Goal: Information Seeking & Learning: Understand process/instructions

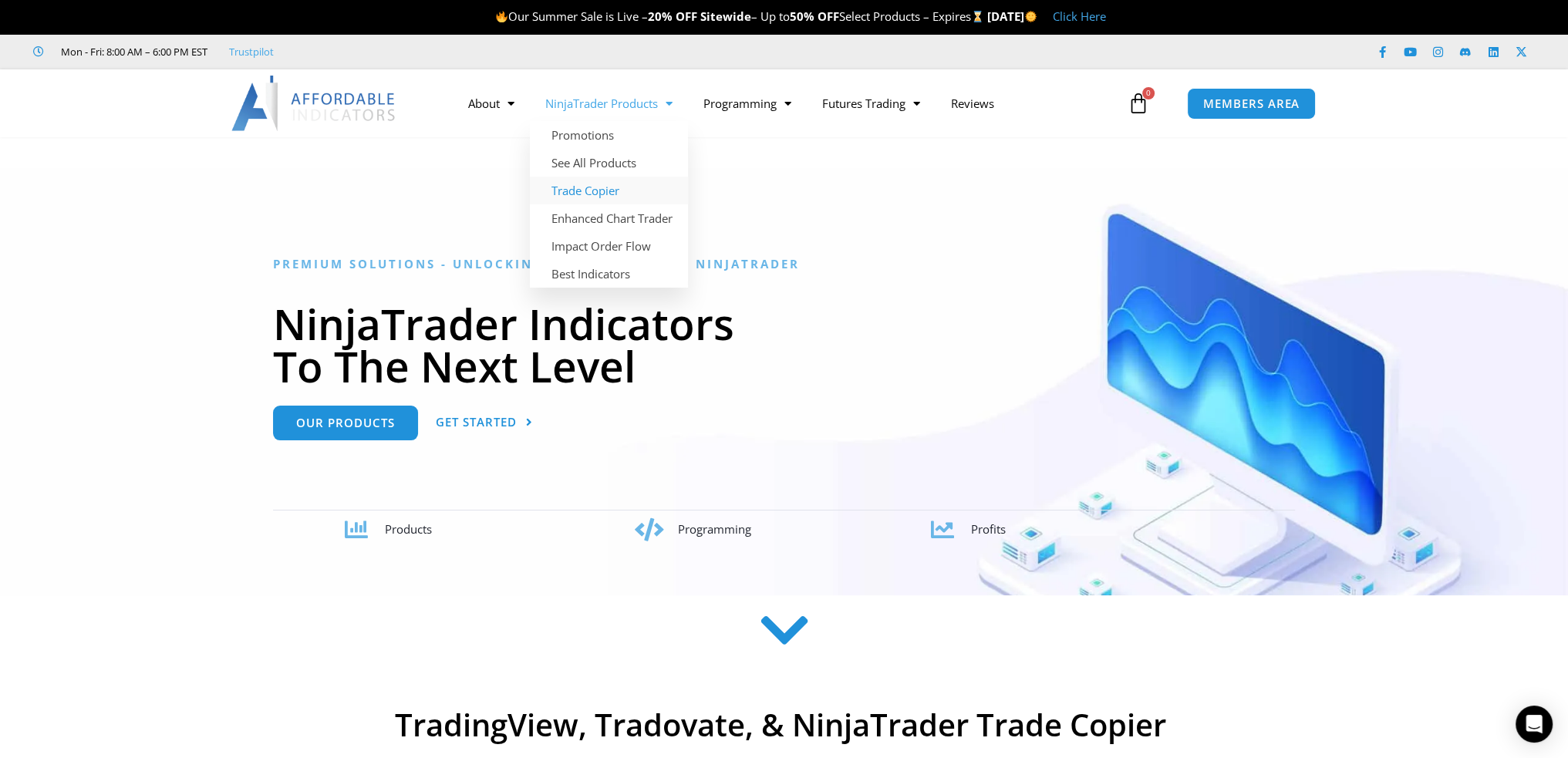
click at [604, 191] on link "Trade Copier" at bounding box center [609, 191] width 158 height 28
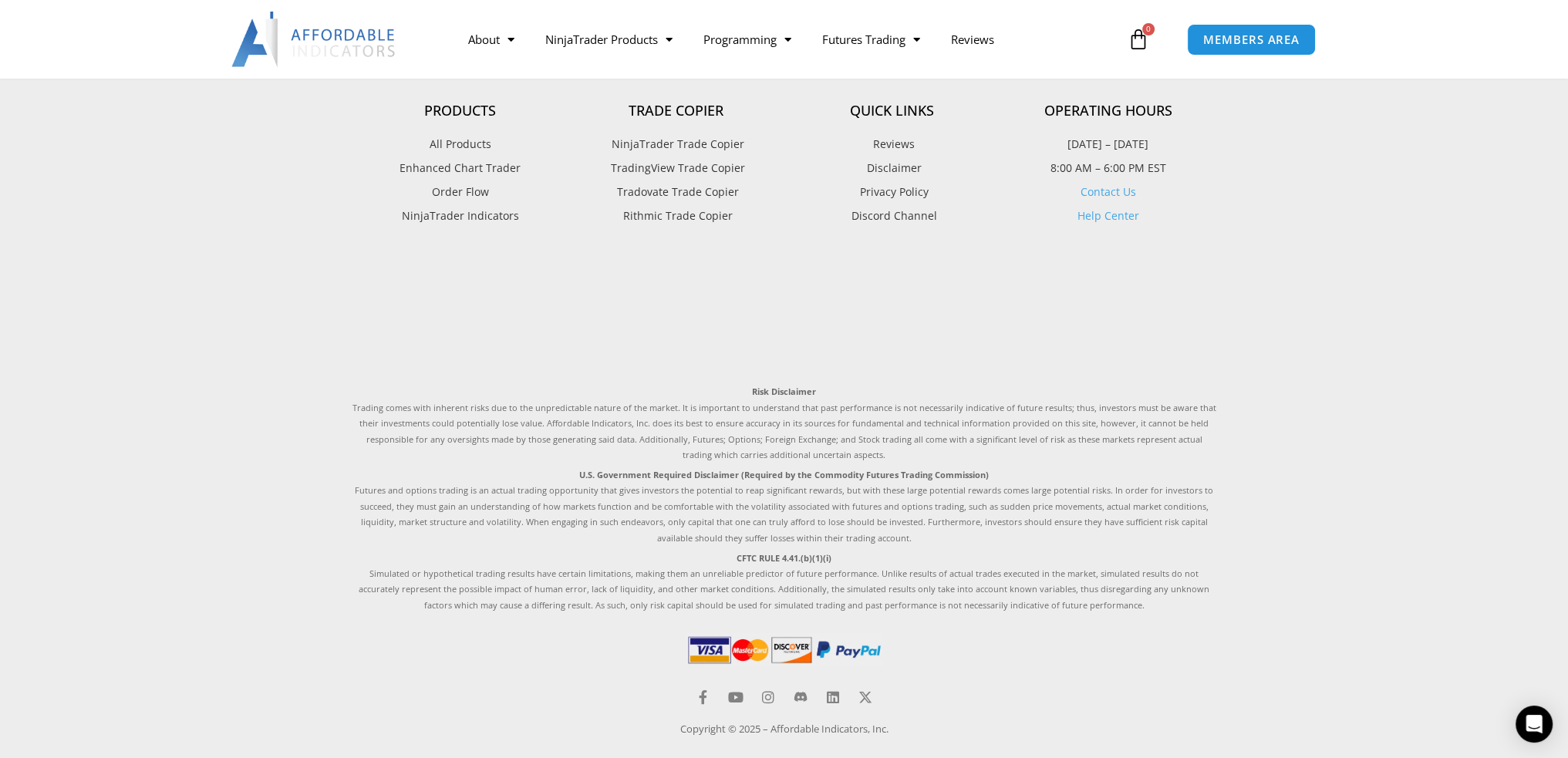
scroll to position [3848, 0]
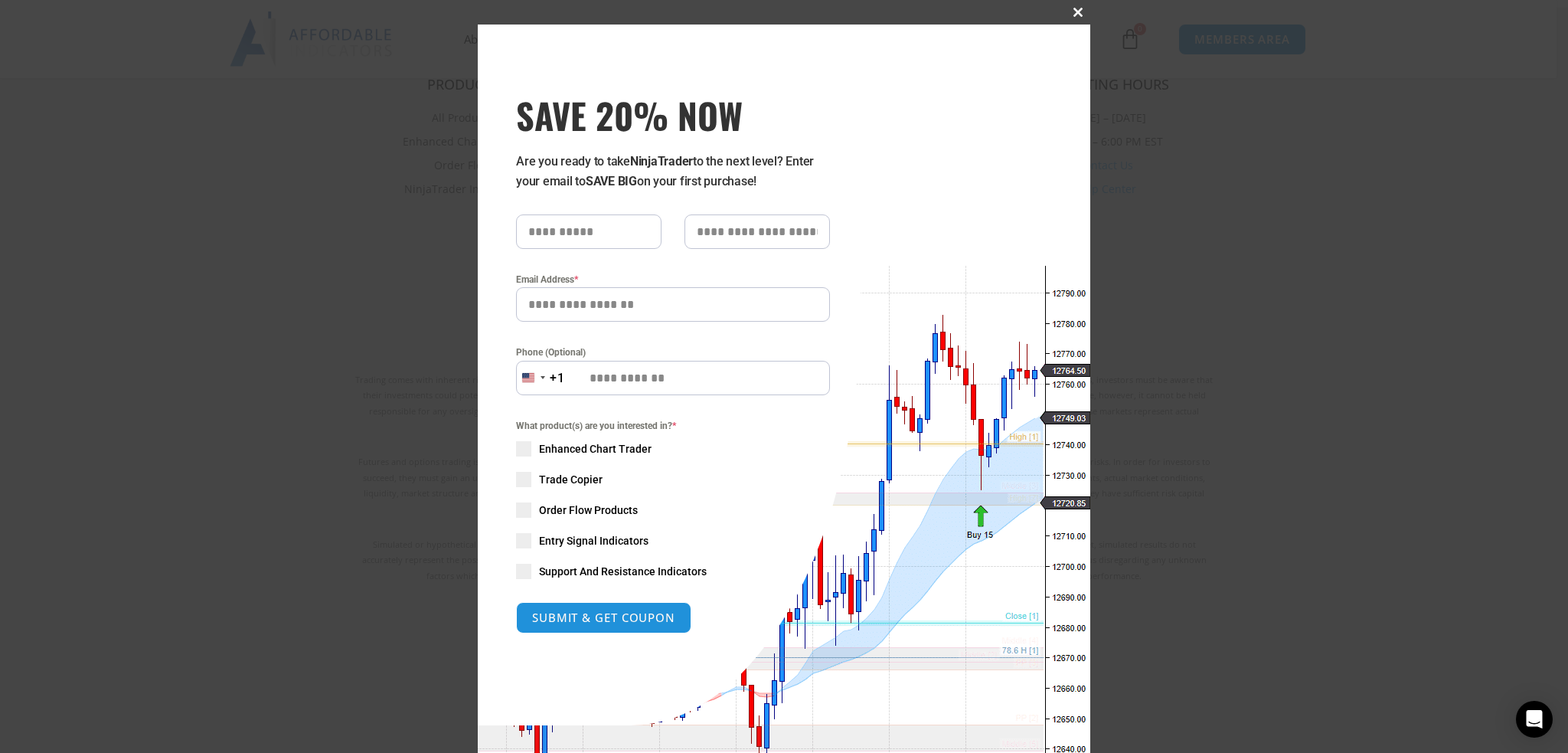
click at [1071, 9] on span at bounding box center [1078, 12] width 25 height 9
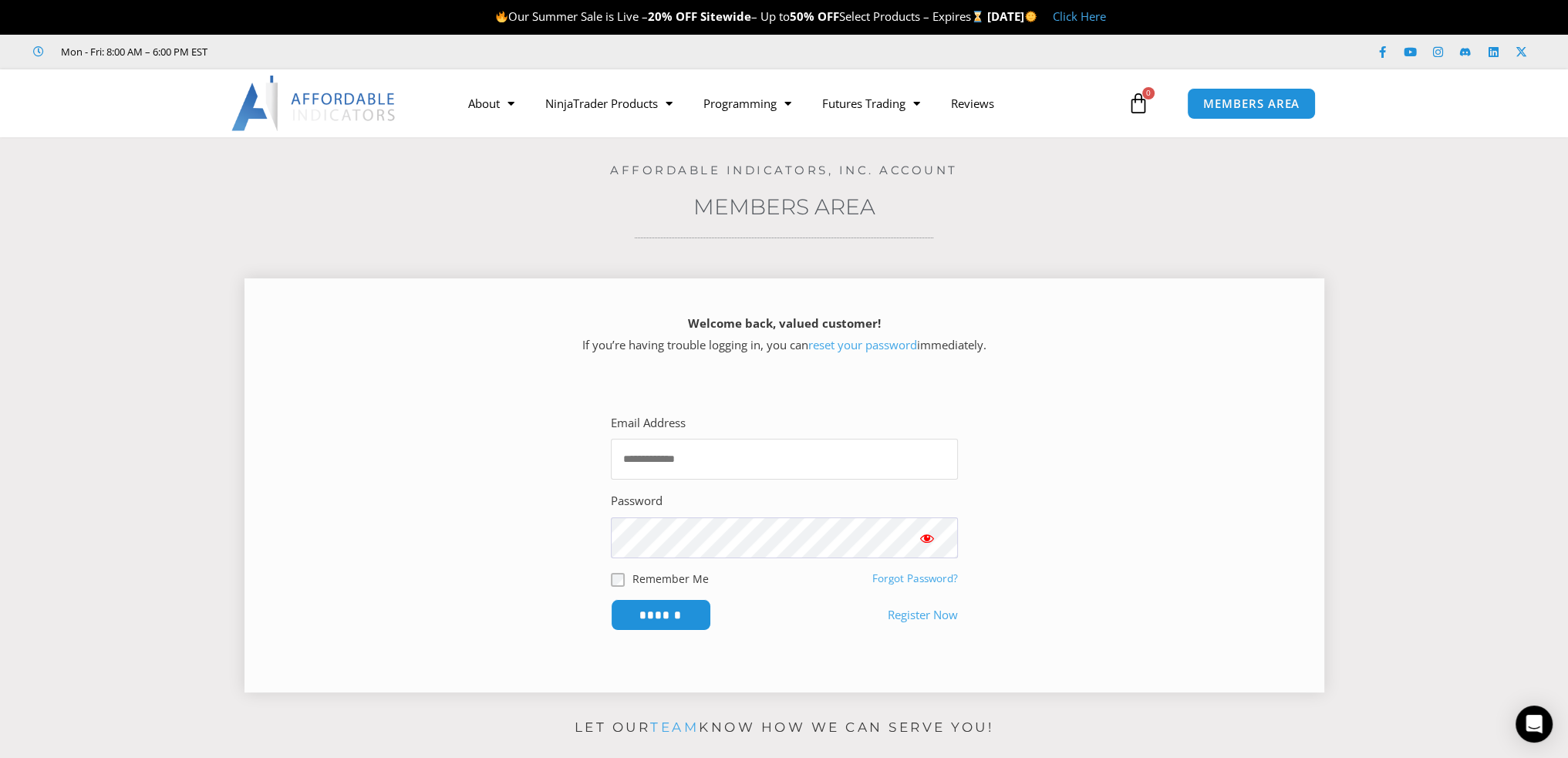
click at [642, 465] on input "Email Address" at bounding box center [784, 459] width 347 height 41
type input "**********"
click at [925, 534] on span "Show password" at bounding box center [927, 538] width 16 height 16
click at [674, 609] on input "******" at bounding box center [661, 615] width 106 height 33
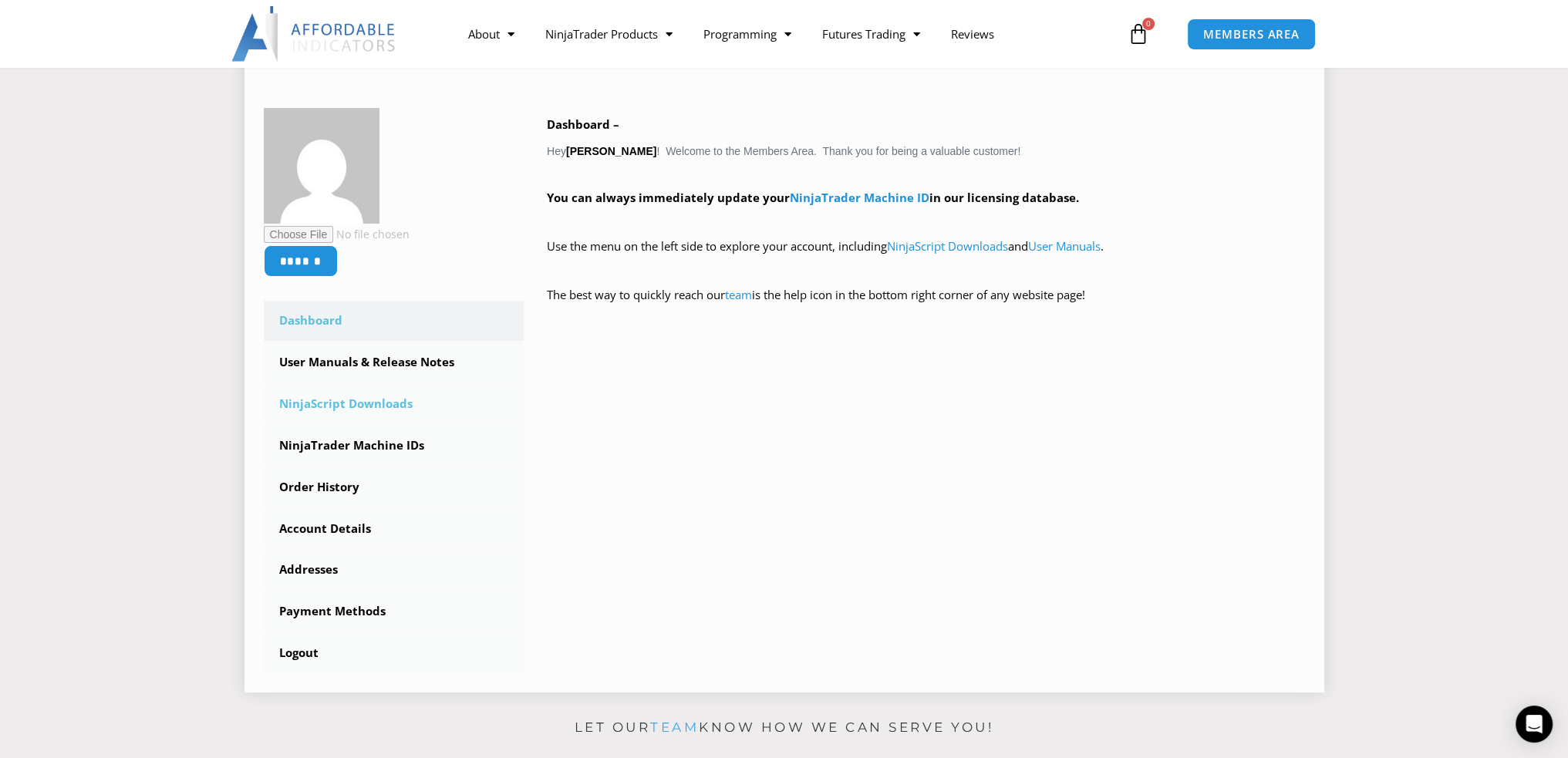
scroll to position [231, 0]
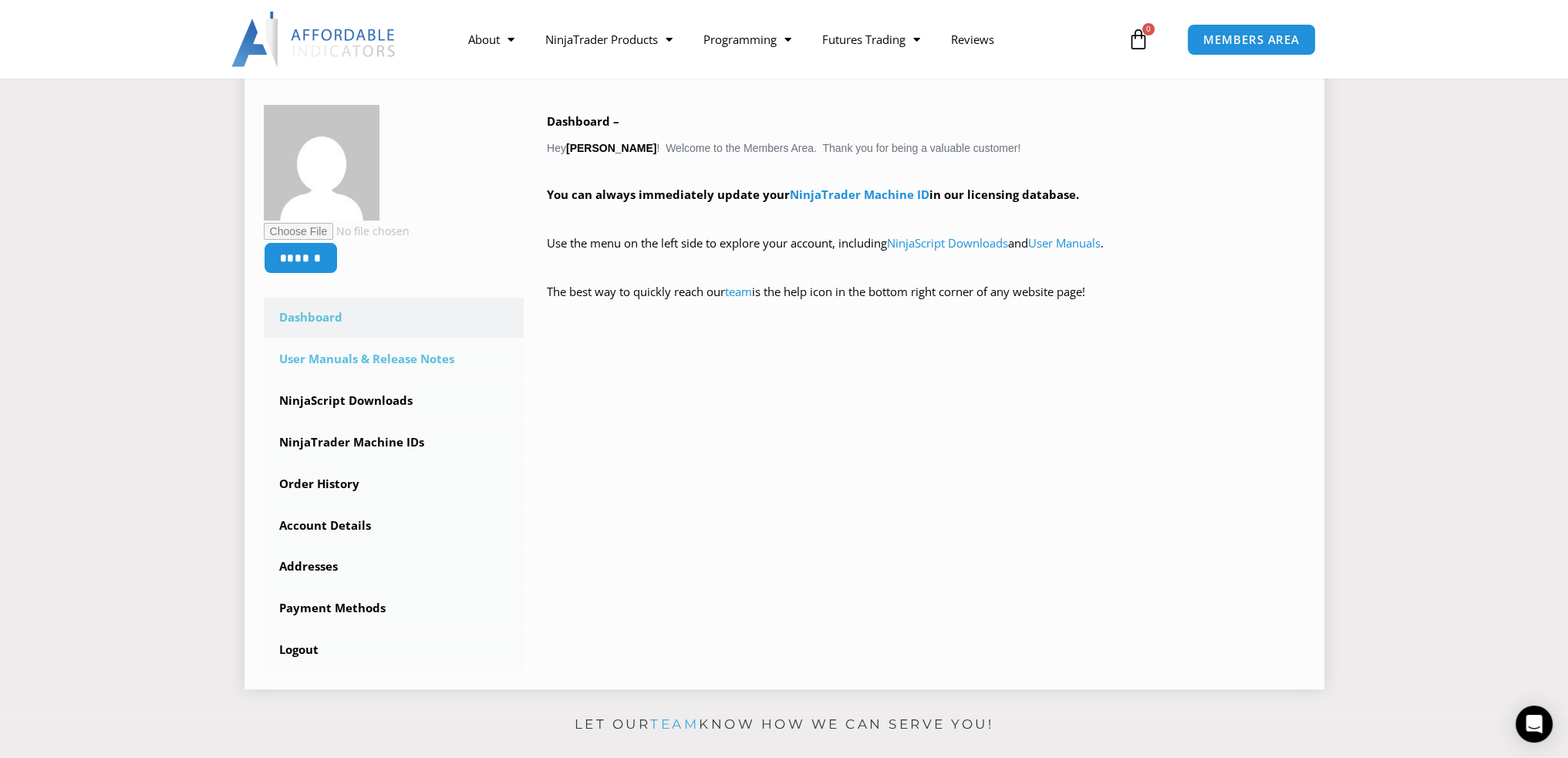
click at [429, 363] on link "User Manuals & Release Notes" at bounding box center [394, 358] width 260 height 40
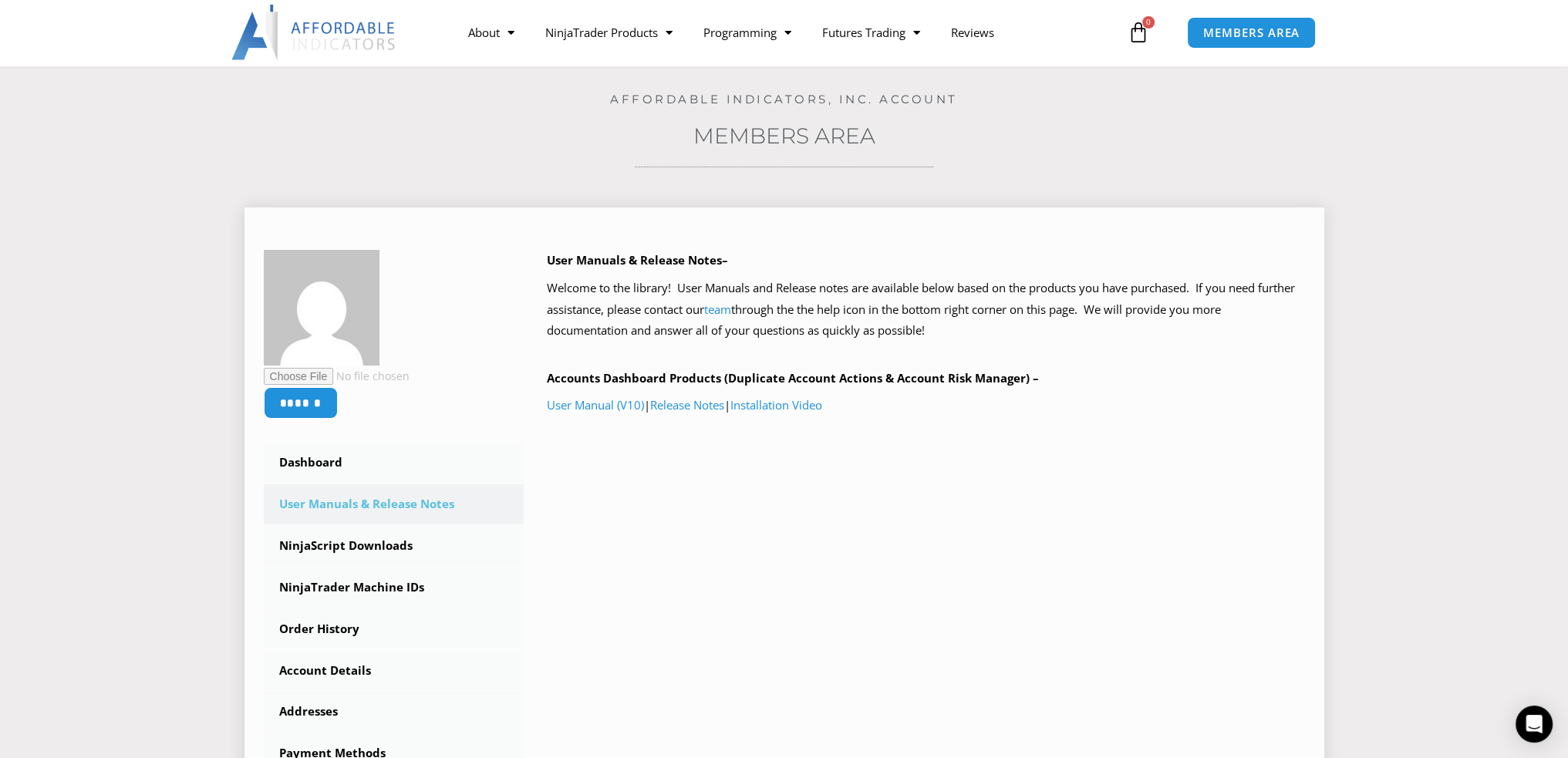
scroll to position [77, 0]
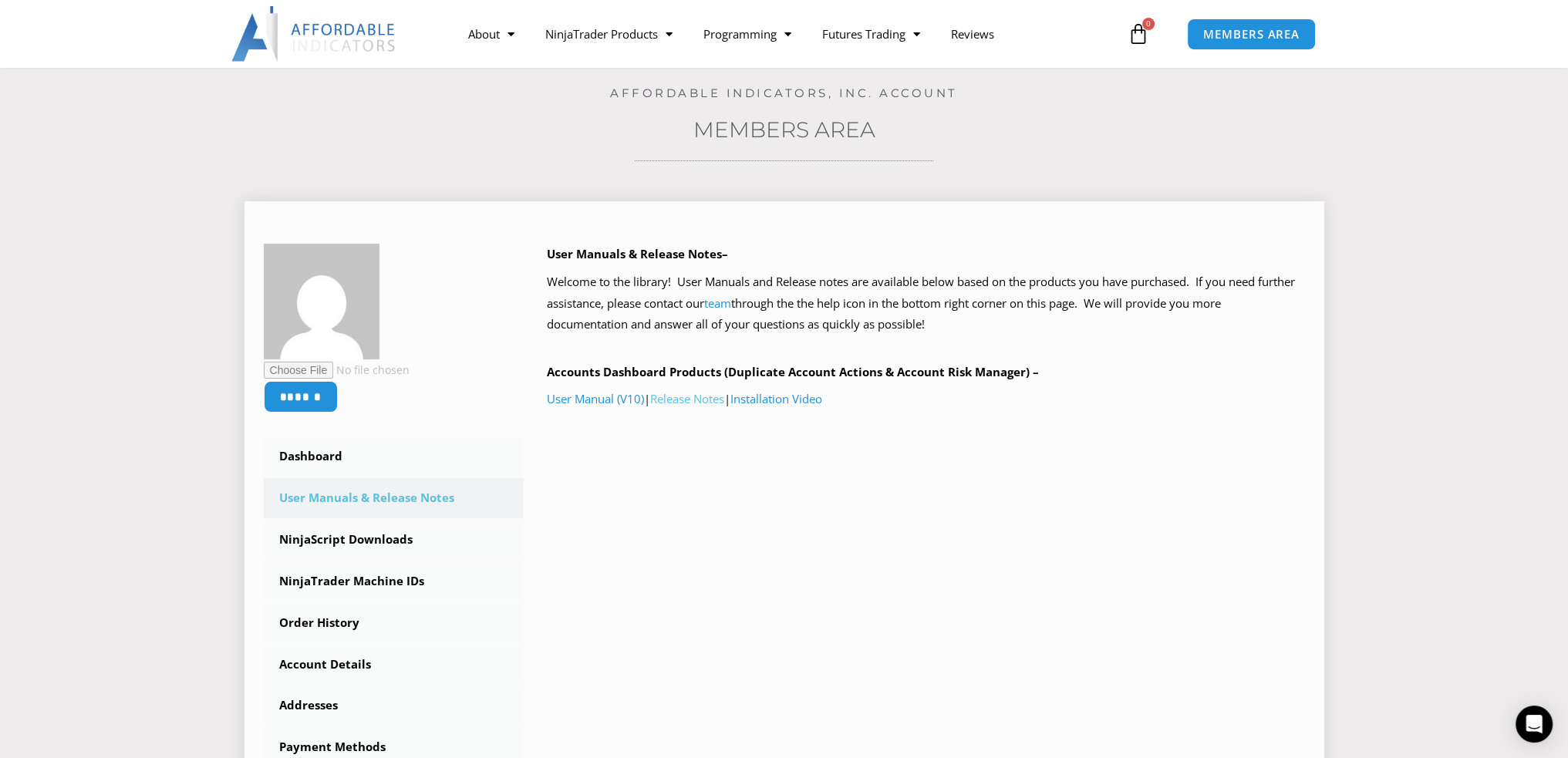
click at [708, 400] on link "Release Notes" at bounding box center [687, 399] width 74 height 16
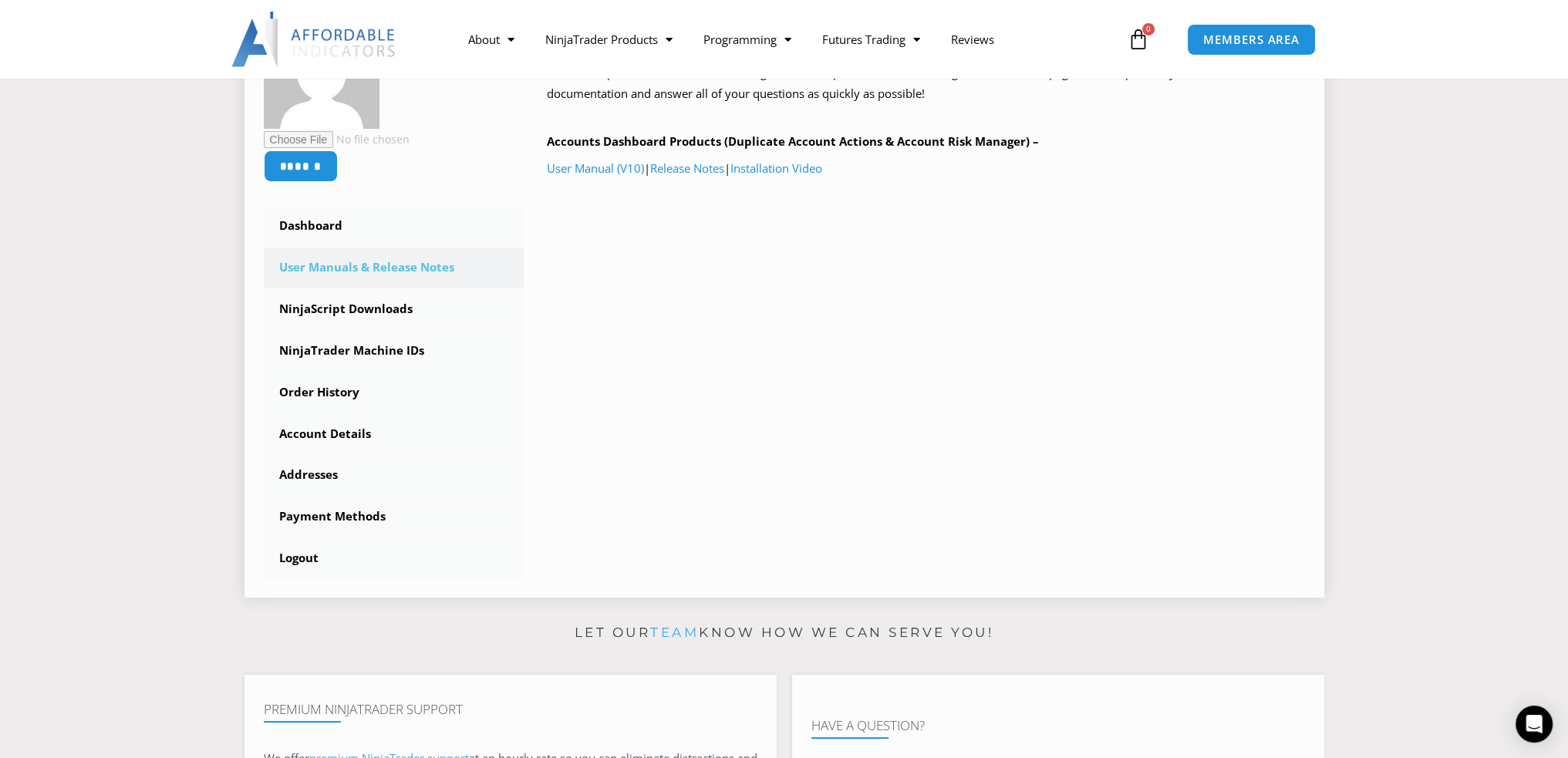
scroll to position [308, 0]
click at [408, 311] on link "NinjaScript Downloads" at bounding box center [394, 308] width 260 height 40
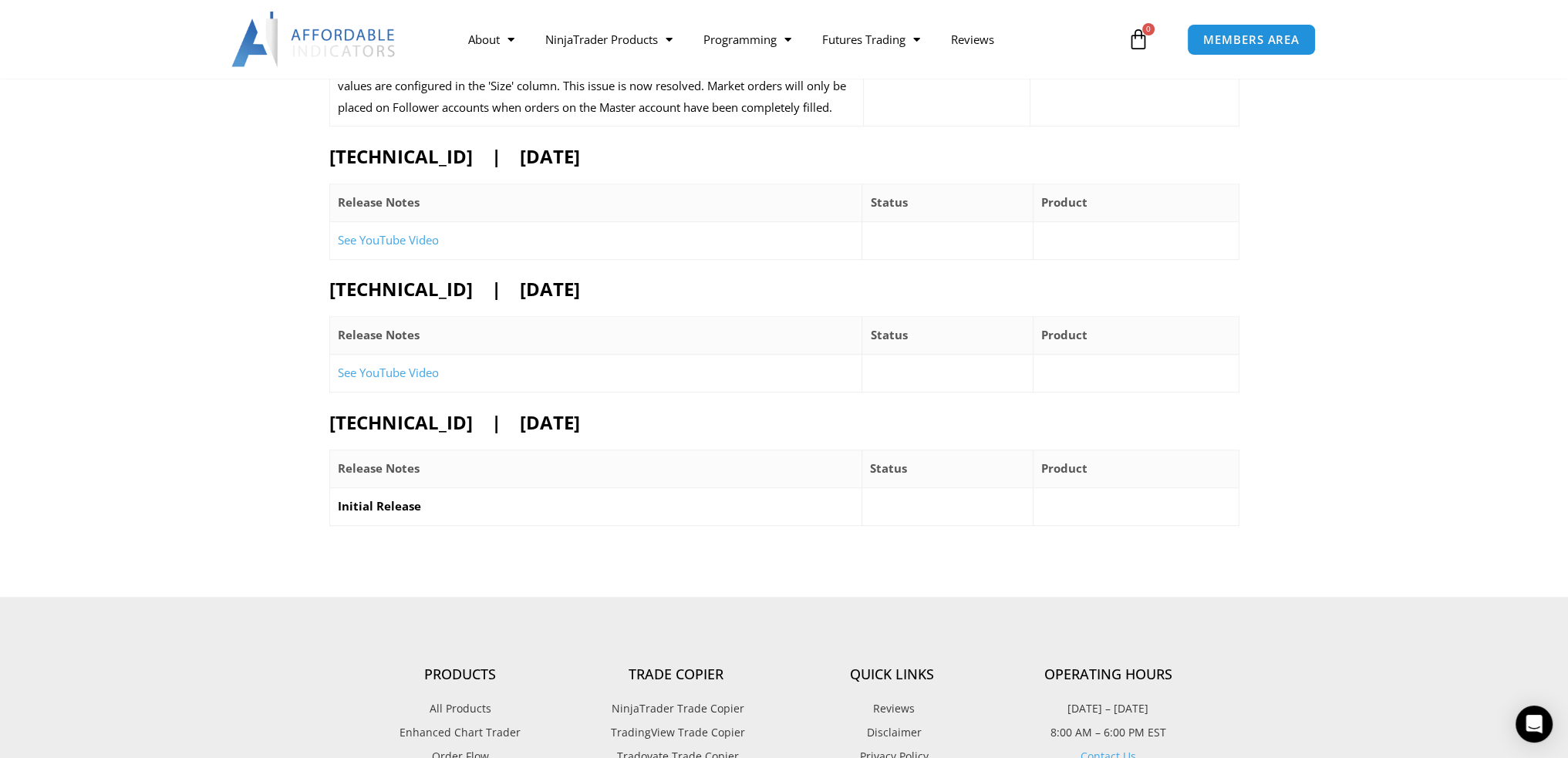
scroll to position [1387, 0]
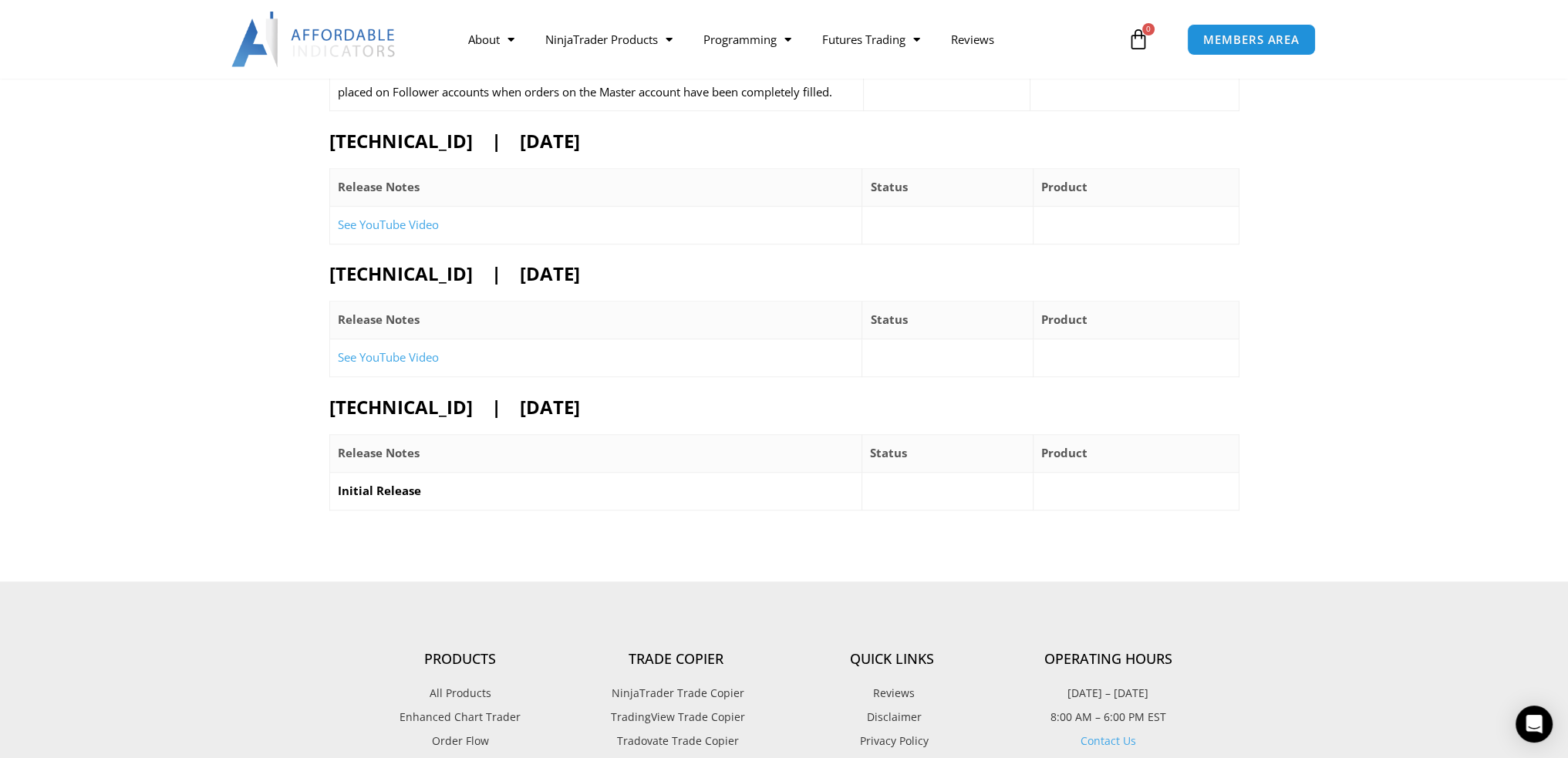
click at [391, 352] on link "See YouTube Video" at bounding box center [388, 357] width 101 height 16
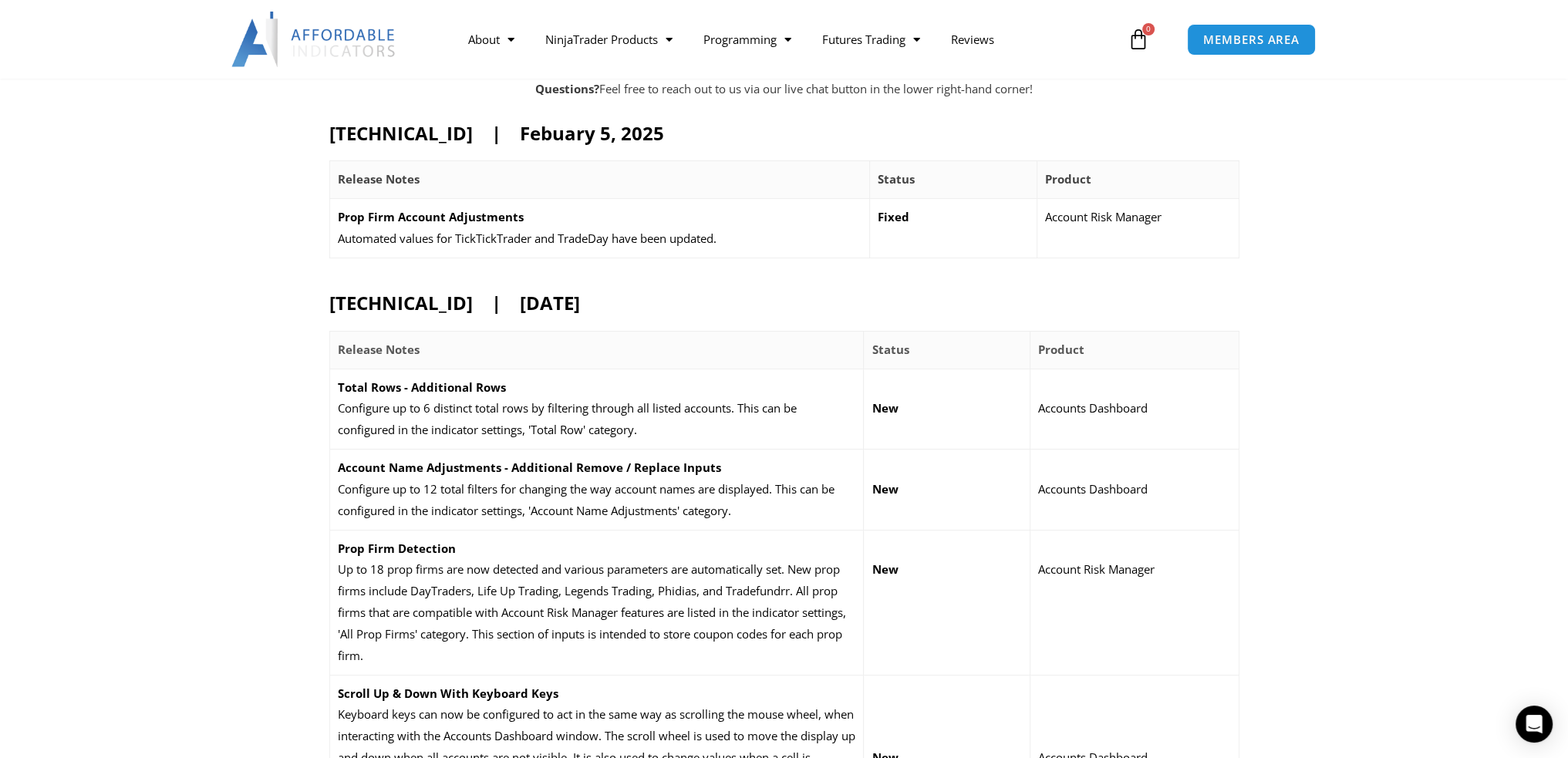
scroll to position [0, 0]
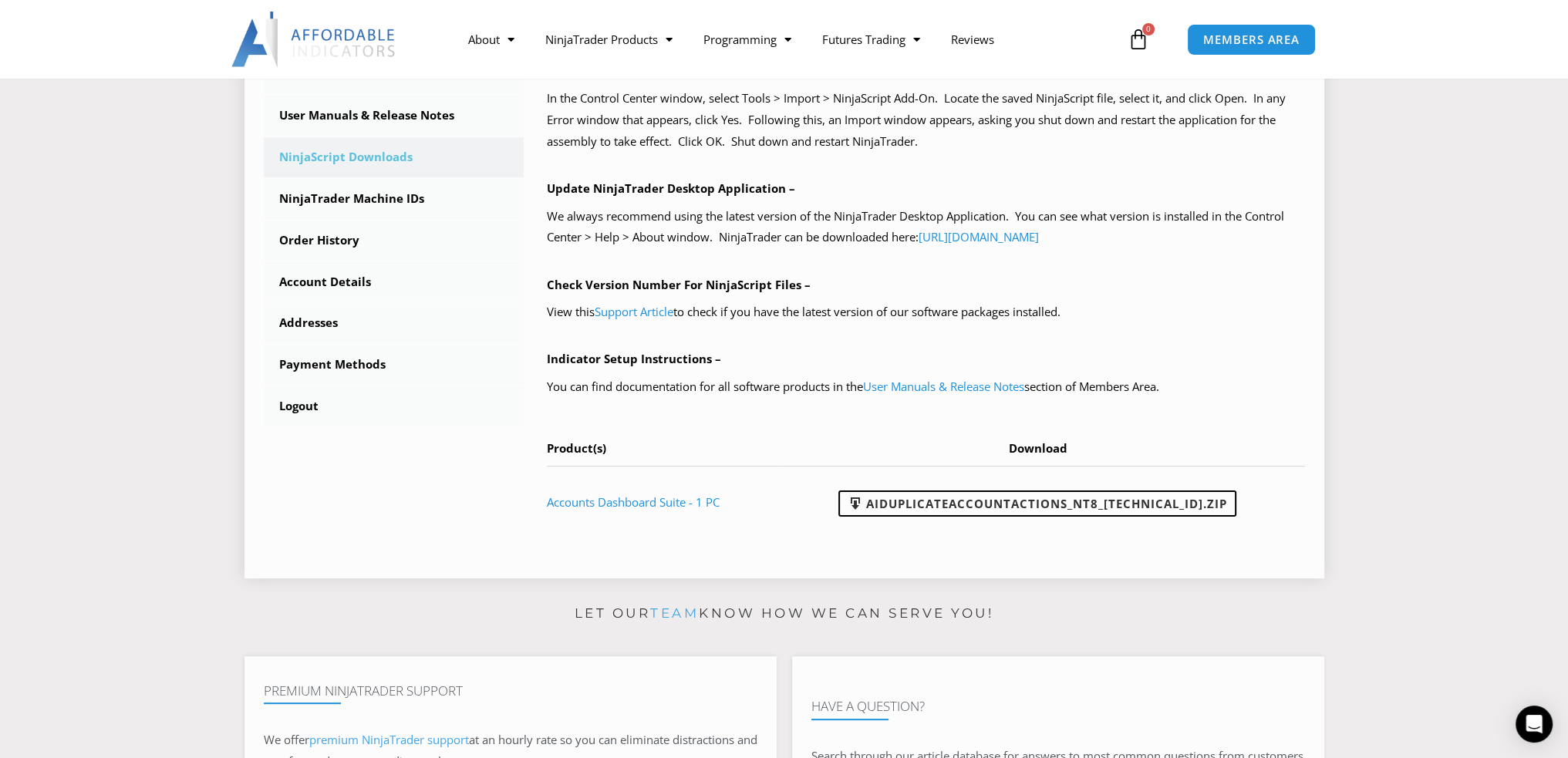
scroll to position [463, 0]
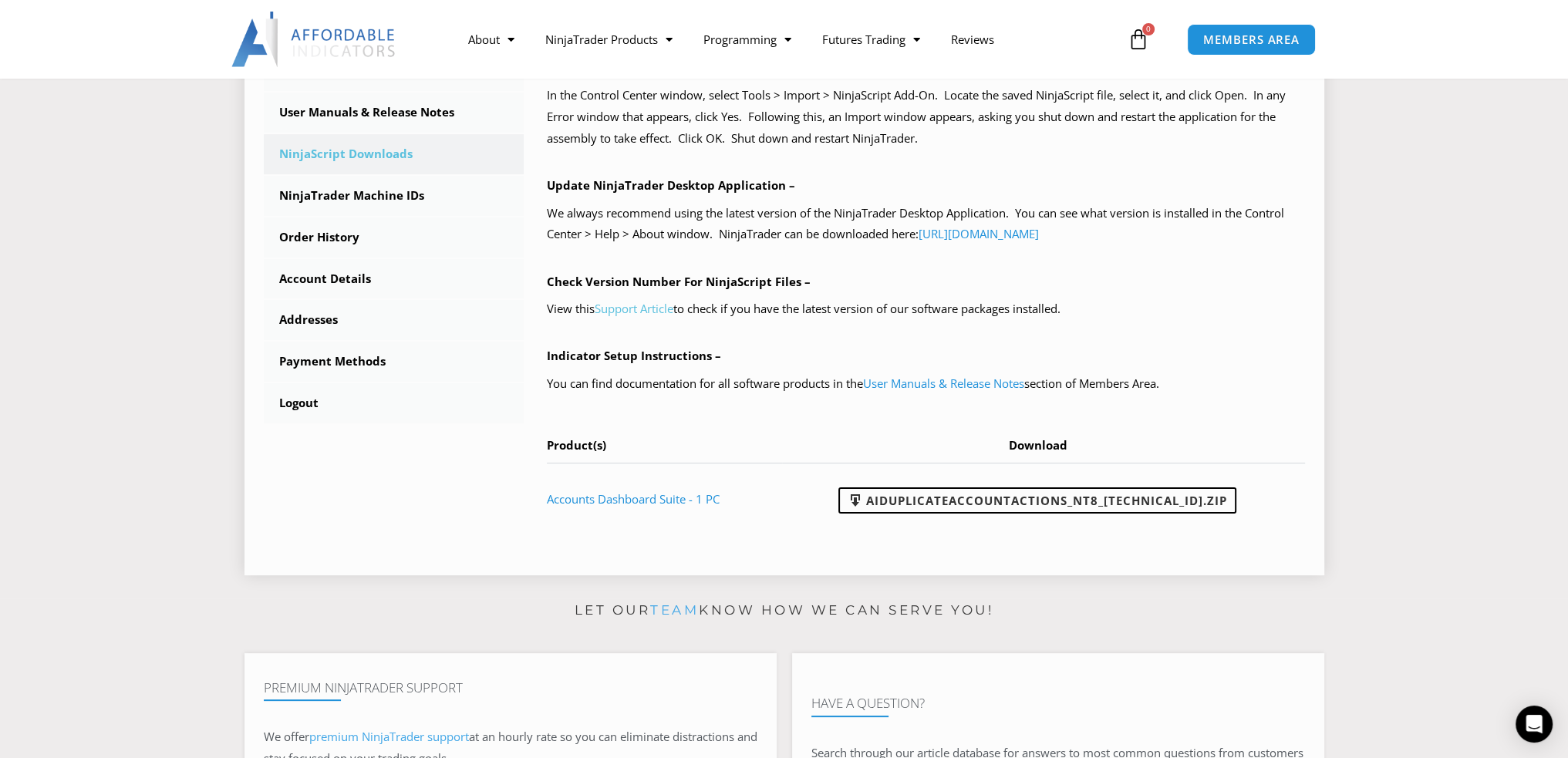
click at [641, 310] on link "Support Article" at bounding box center [634, 308] width 79 height 16
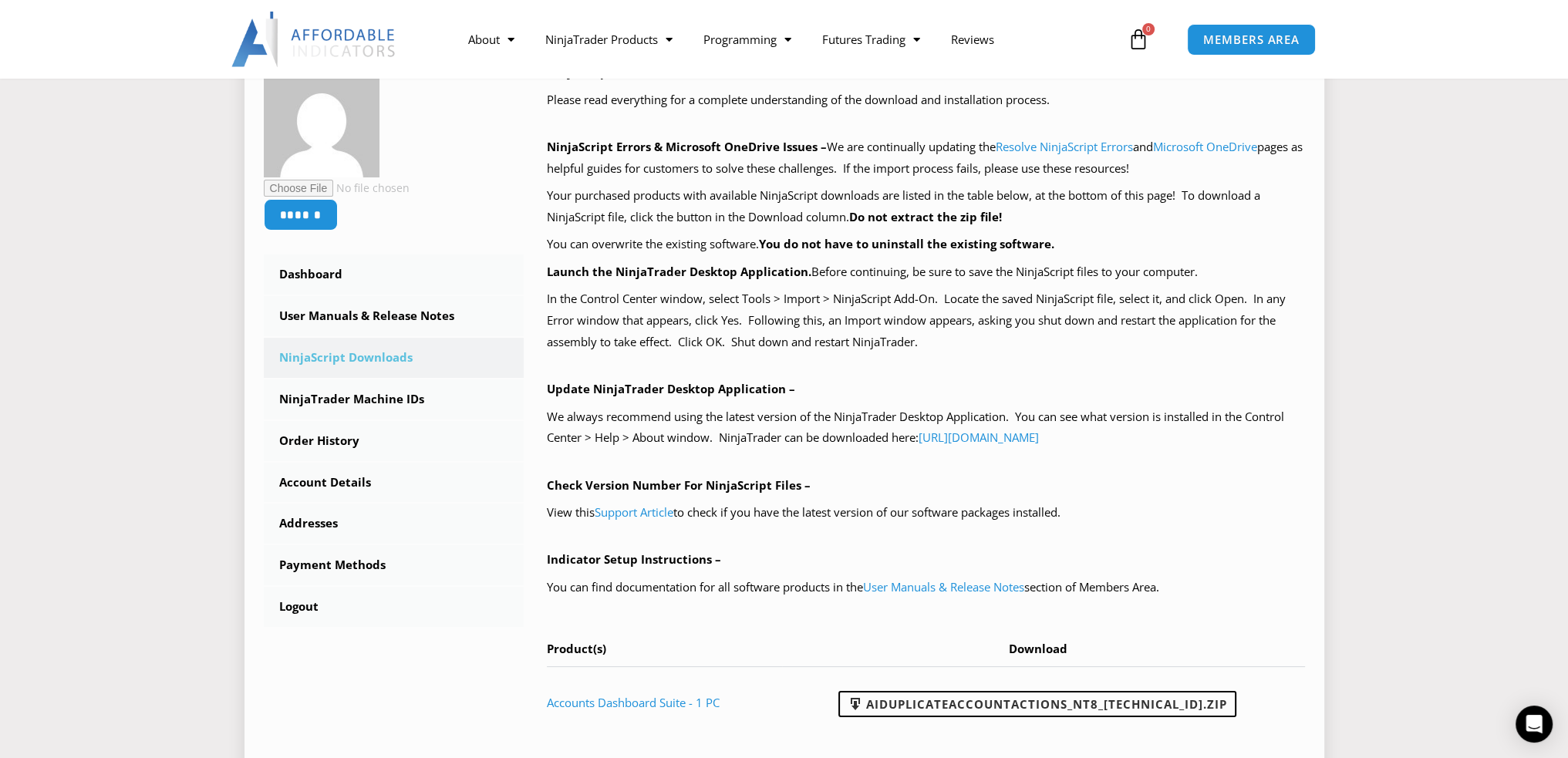
scroll to position [386, 0]
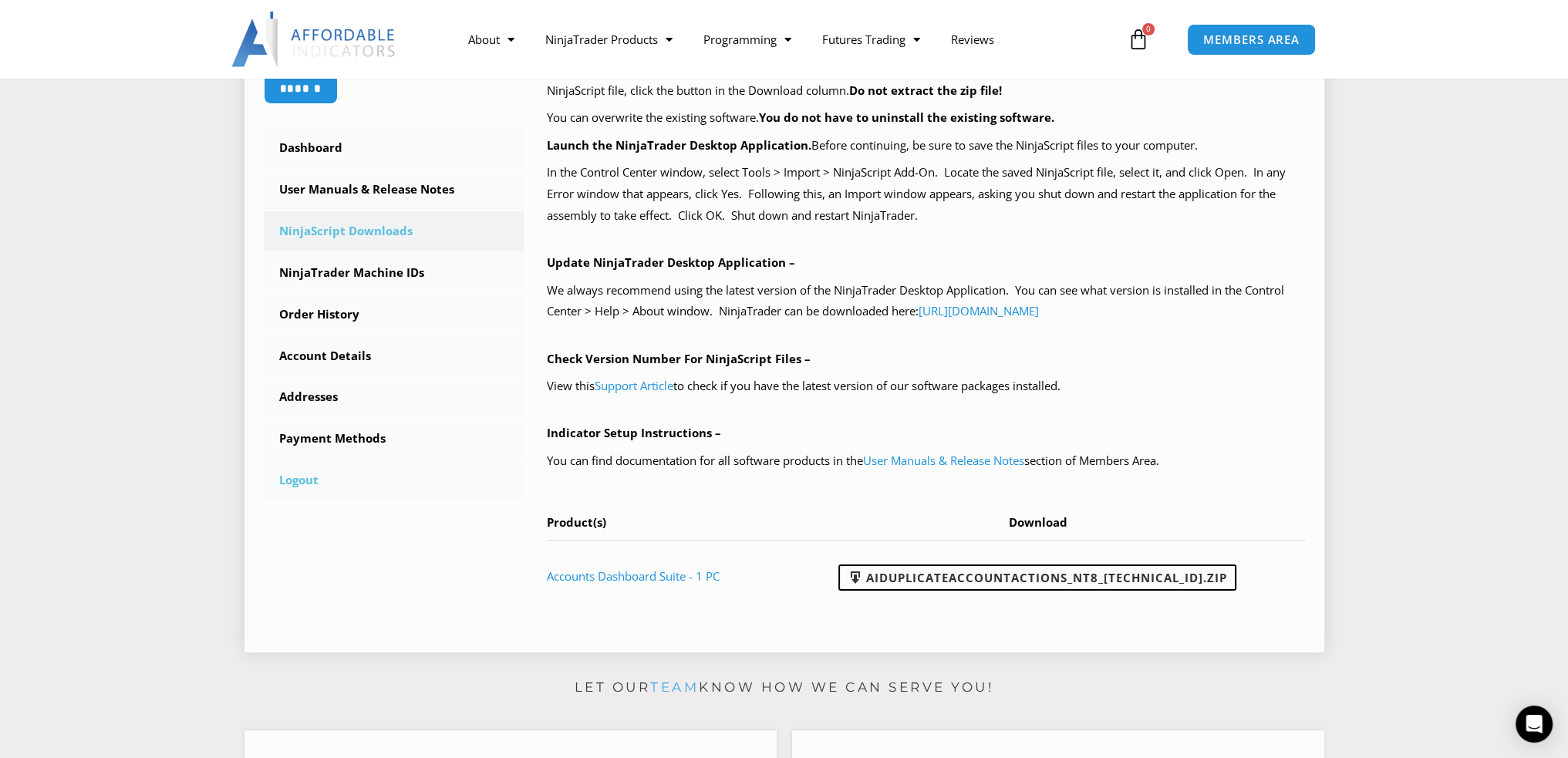
click at [312, 483] on link "Logout" at bounding box center [394, 480] width 260 height 40
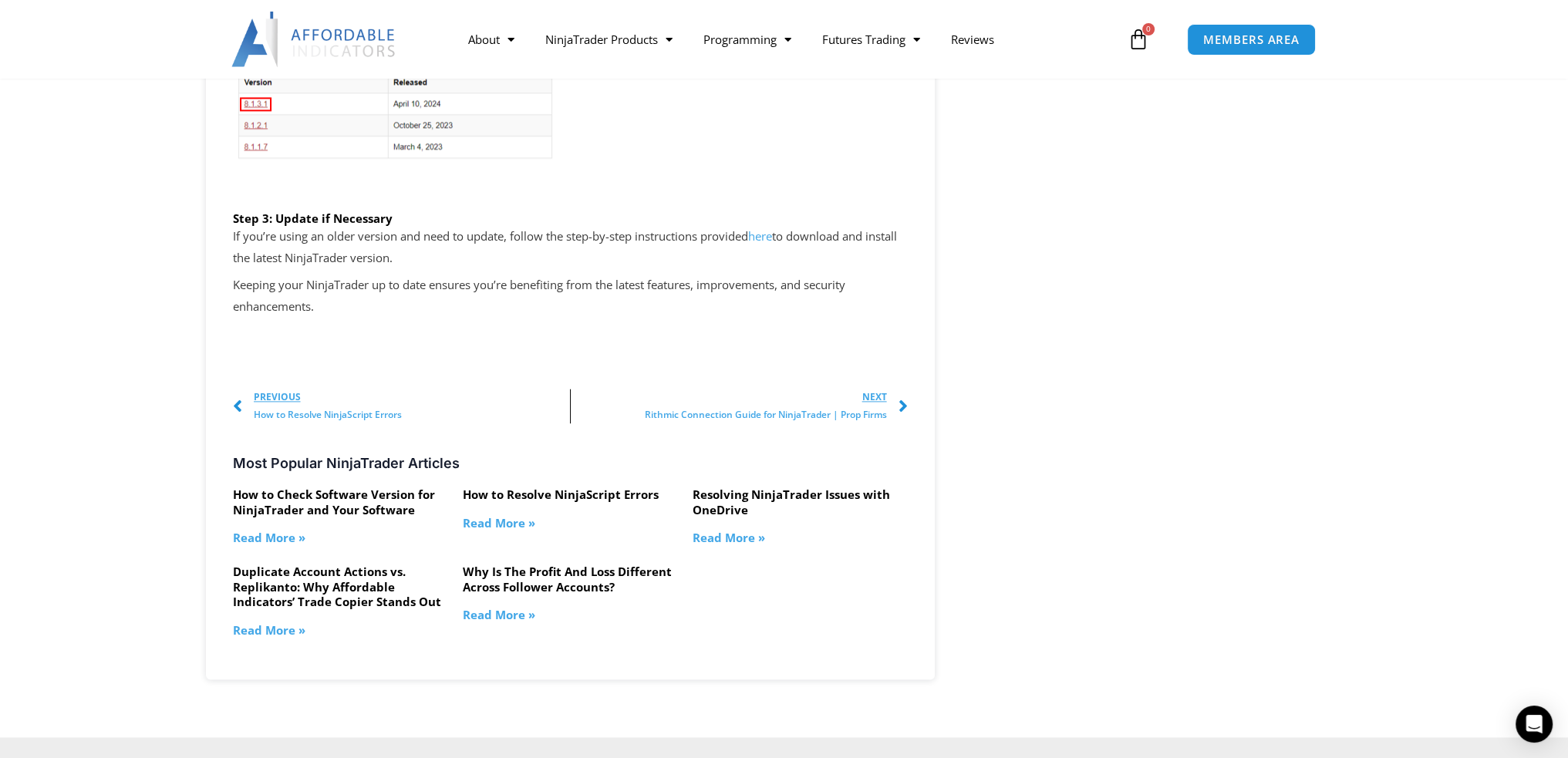
scroll to position [2698, 0]
